Goal: Task Accomplishment & Management: Manage account settings

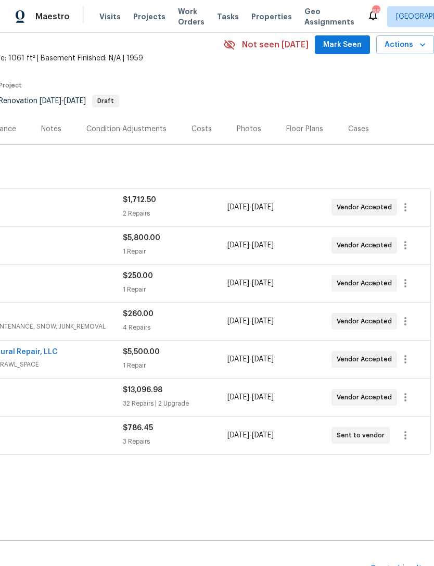
scroll to position [45, 154]
click at [332, 45] on span "Mark Seen" at bounding box center [343, 44] width 39 height 13
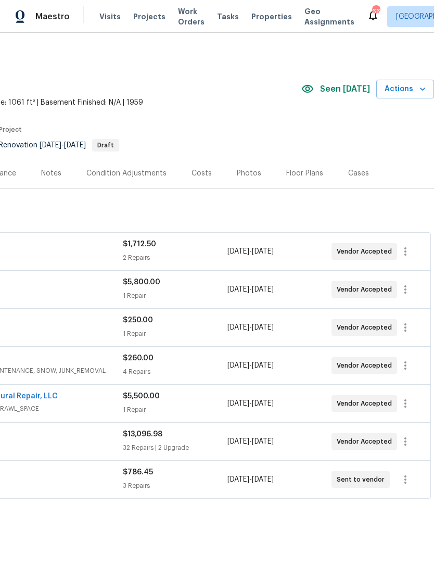
scroll to position [0, 154]
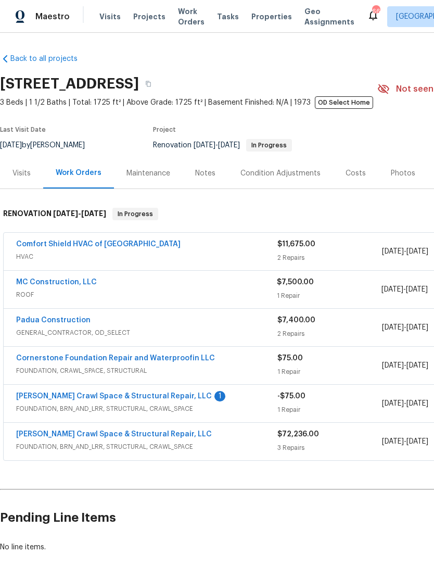
click at [159, 396] on link "Falcone Crawl Space & Structural Repair, LLC" at bounding box center [114, 396] width 196 height 7
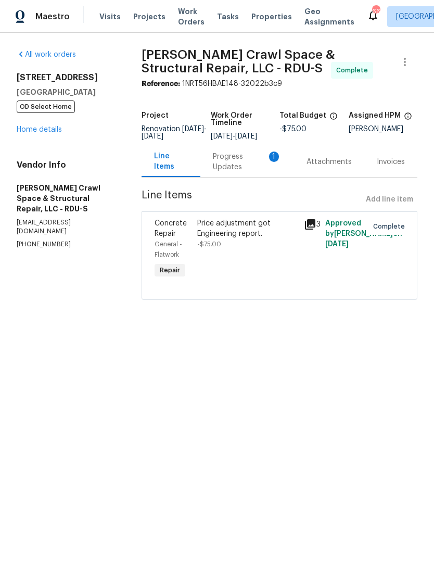
click at [246, 166] on div "Progress Updates 1" at bounding box center [247, 162] width 69 height 21
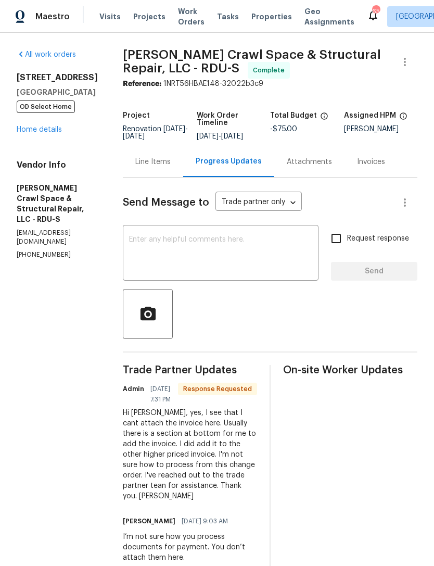
click at [169, 245] on textarea at bounding box center [220, 254] width 183 height 36
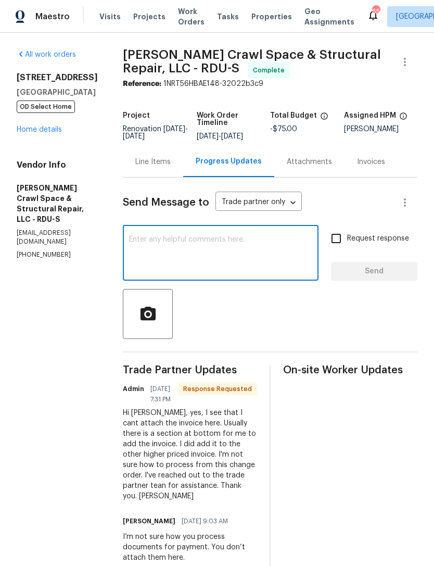
click at [30, 133] on link "Home details" at bounding box center [39, 129] width 45 height 7
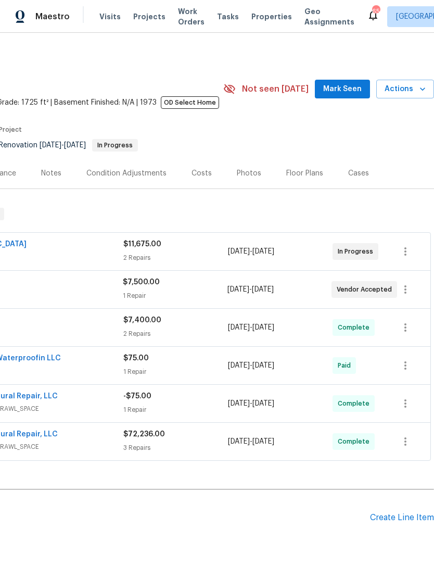
scroll to position [0, 154]
click at [342, 90] on span "Mark Seen" at bounding box center [343, 89] width 39 height 13
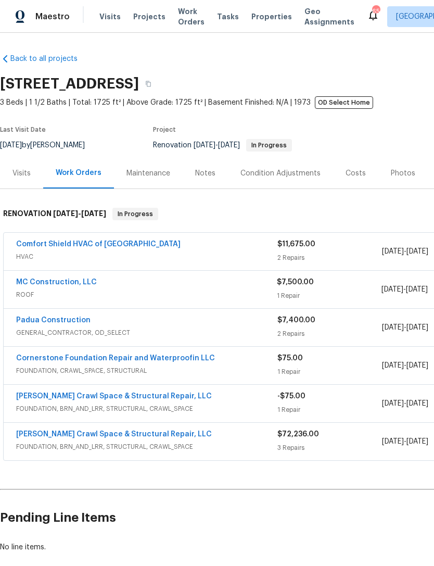
scroll to position [0, 0]
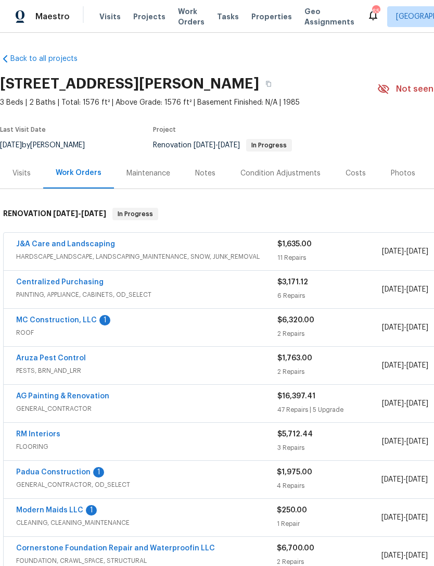
click at [80, 324] on link "MC Construction, LLC" at bounding box center [56, 320] width 81 height 7
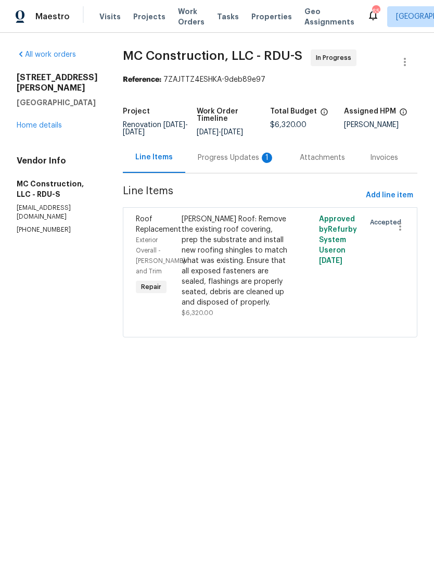
click at [241, 156] on div "Progress Updates 1" at bounding box center [236, 158] width 77 height 10
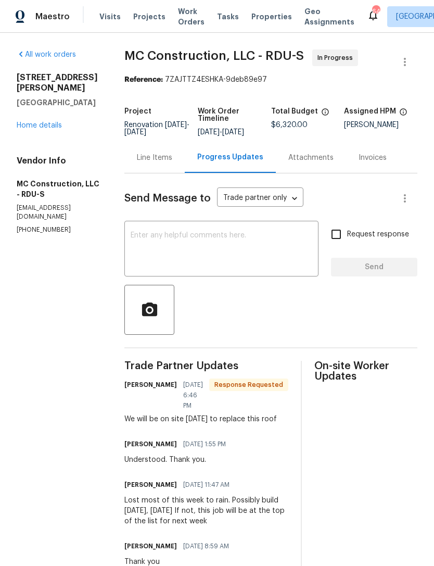
click at [36, 124] on link "Home details" at bounding box center [39, 125] width 45 height 7
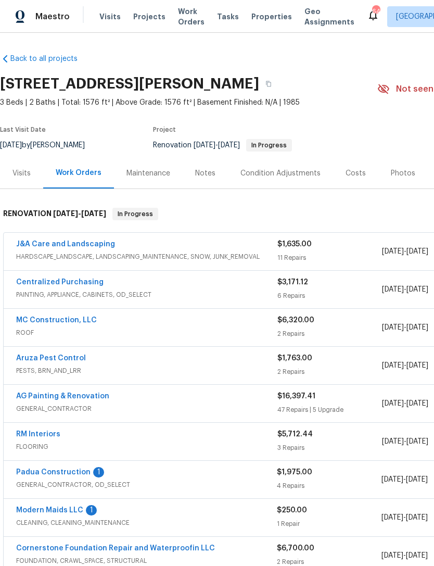
click at [79, 471] on link "Padua Construction" at bounding box center [53, 472] width 74 height 7
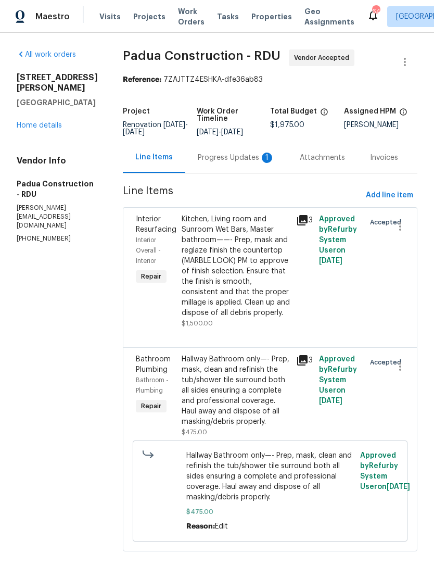
click at [220, 157] on div "Progress Updates 1" at bounding box center [236, 158] width 77 height 10
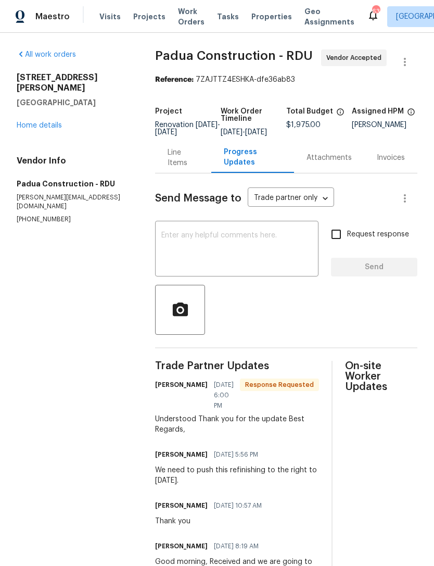
click at [33, 122] on link "Home details" at bounding box center [39, 125] width 45 height 7
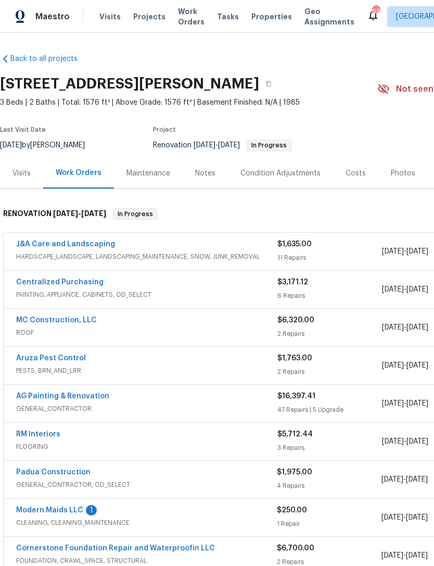
click at [66, 512] on link "Modern Maids LLC" at bounding box center [49, 510] width 67 height 7
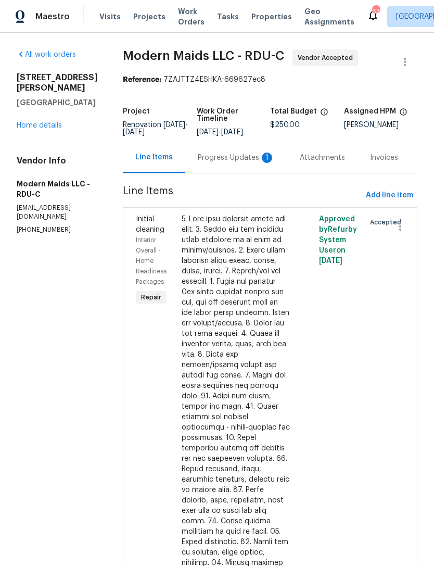
click at [264, 162] on div "Progress Updates 1" at bounding box center [236, 158] width 77 height 10
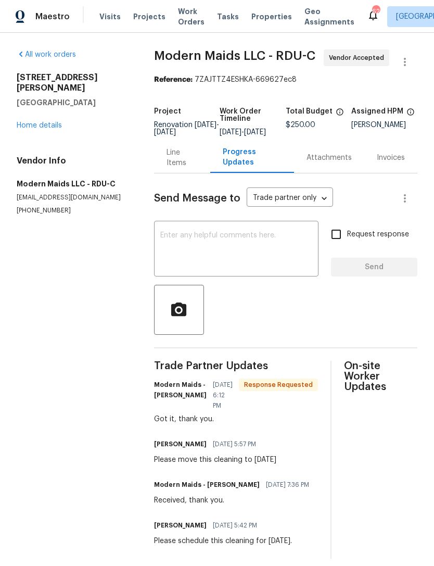
click at [39, 122] on link "Home details" at bounding box center [39, 125] width 45 height 7
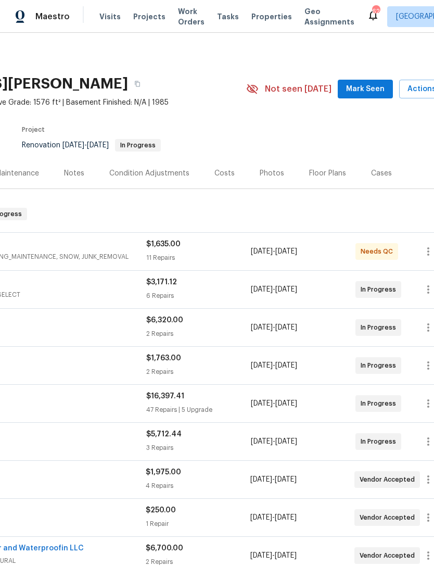
scroll to position [0, 131]
click at [362, 91] on span "Mark Seen" at bounding box center [365, 89] width 39 height 13
